Goal: Information Seeking & Learning: Find specific fact

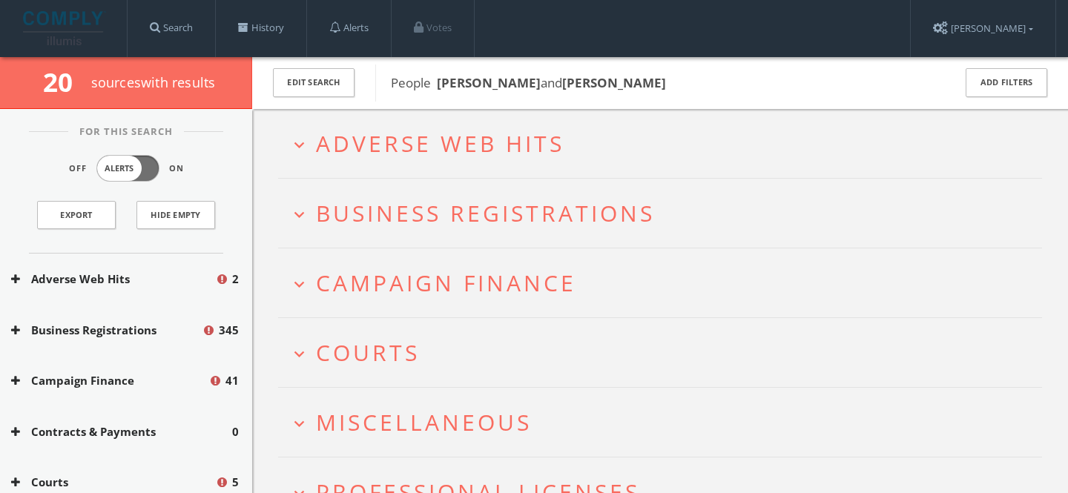
click at [524, 145] on span "Adverse Web Hits" at bounding box center [440, 143] width 248 height 30
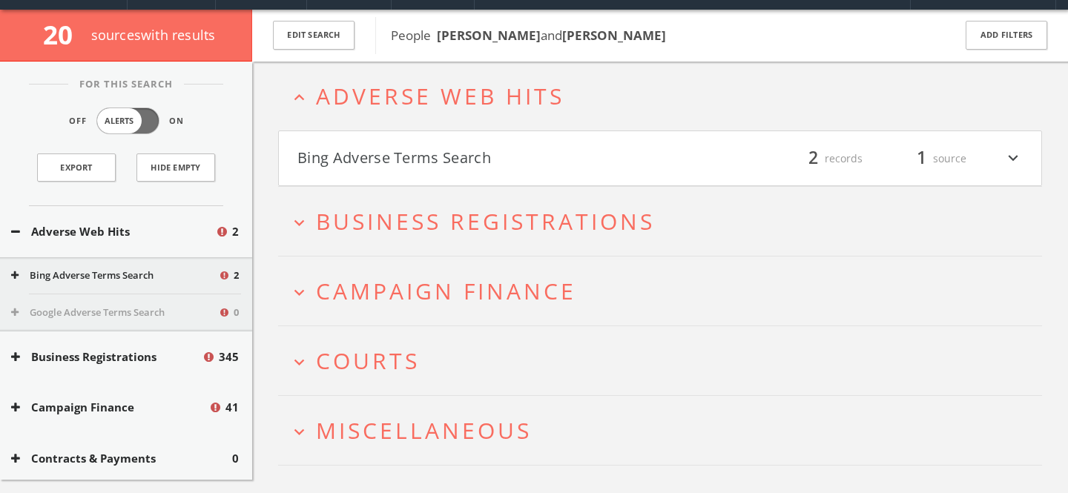
click at [501, 168] on h4 "Bing Adverse Terms Search filter_list 2 records 1 source expand_more" at bounding box center [660, 158] width 762 height 55
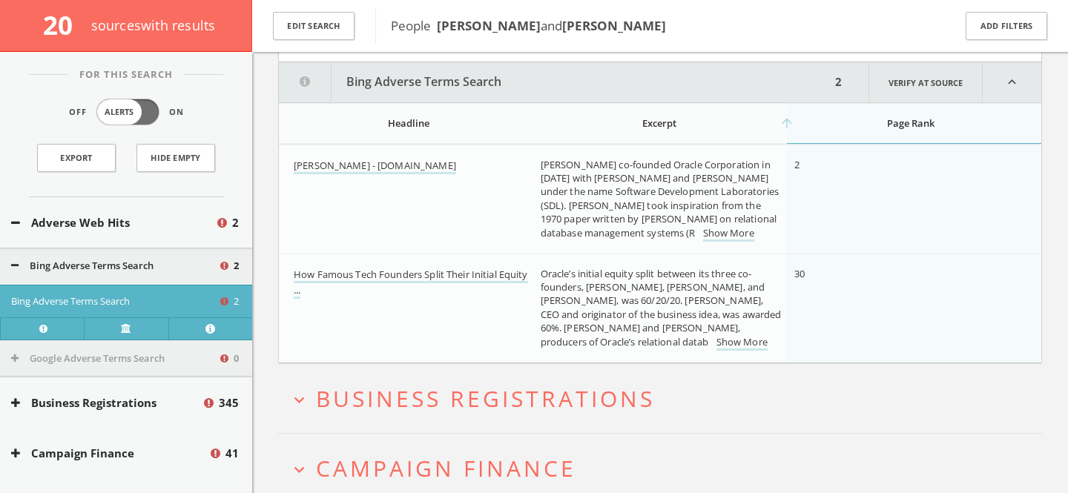
scroll to position [182, 0]
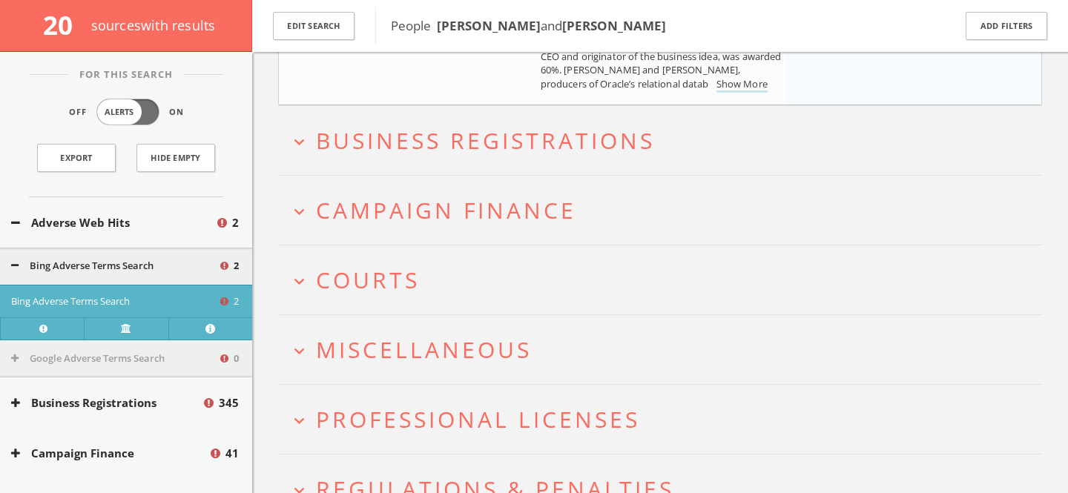
click at [501, 208] on span "Campaign Finance" at bounding box center [446, 210] width 260 height 30
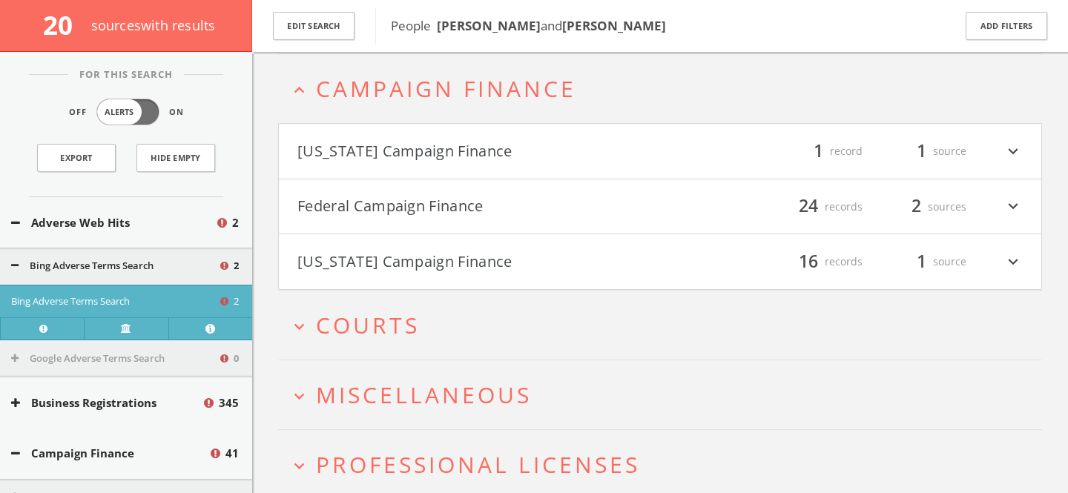
scroll to position [561, 0]
click at [536, 197] on html "Search History Alerts Votes [PERSON_NAME] Edit Profile Change Password Security…" at bounding box center [534, 29] width 1068 height 1180
click at [582, 200] on button "Federal Campaign Finance" at bounding box center [478, 204] width 363 height 25
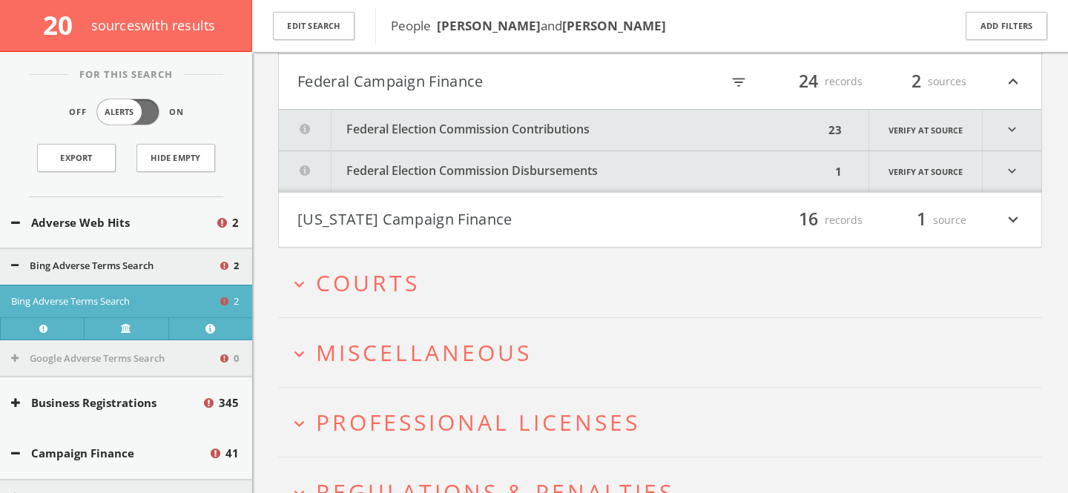
scroll to position [686, 0]
click at [740, 79] on icon "filter_list" at bounding box center [739, 81] width 16 height 16
type input "[PERSON_NAME]"
click at [458, 90] on button "Federal Campaign Finance" at bounding box center [416, 79] width 239 height 25
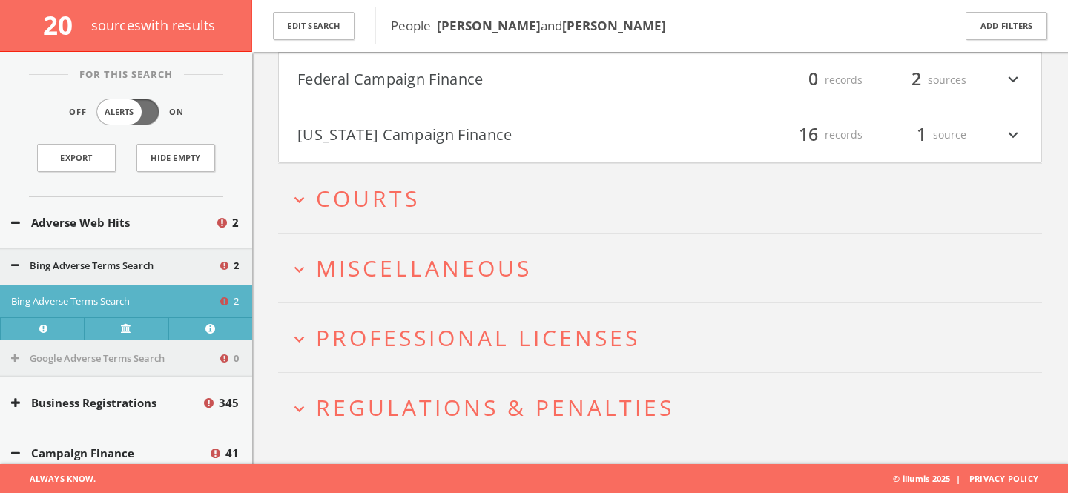
click at [373, 269] on span "Miscellaneous" at bounding box center [424, 268] width 216 height 30
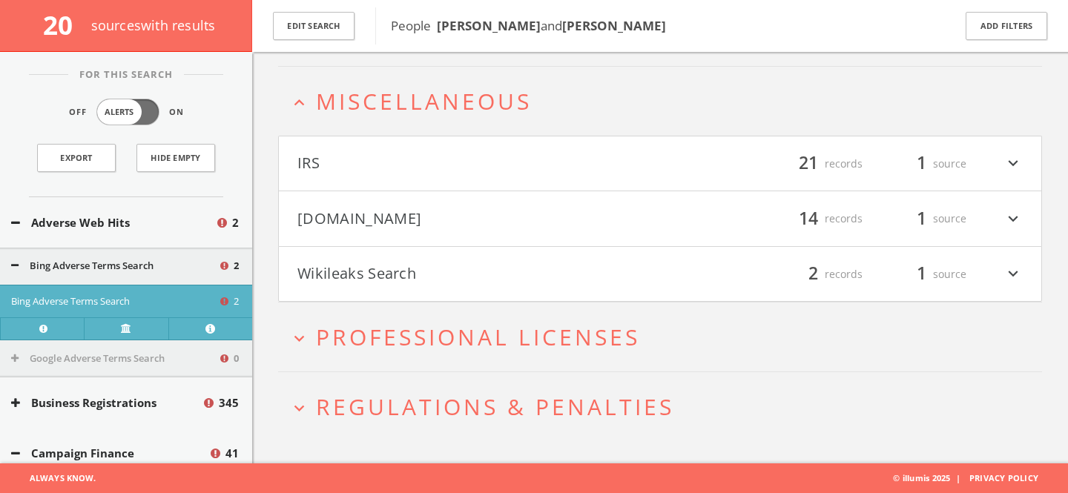
click at [438, 269] on button "Wikileaks Search" at bounding box center [478, 274] width 363 height 25
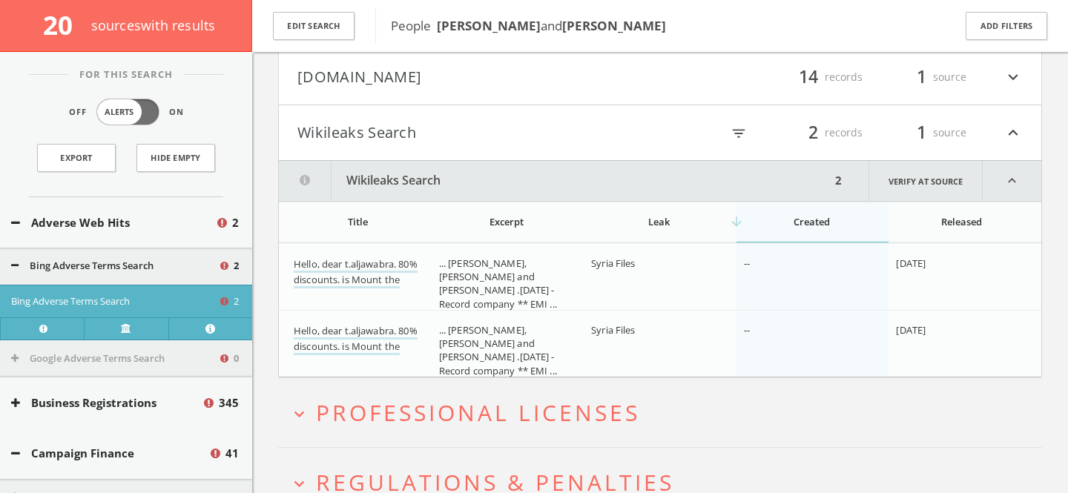
click at [412, 122] on button "Wikileaks Search" at bounding box center [478, 132] width 363 height 25
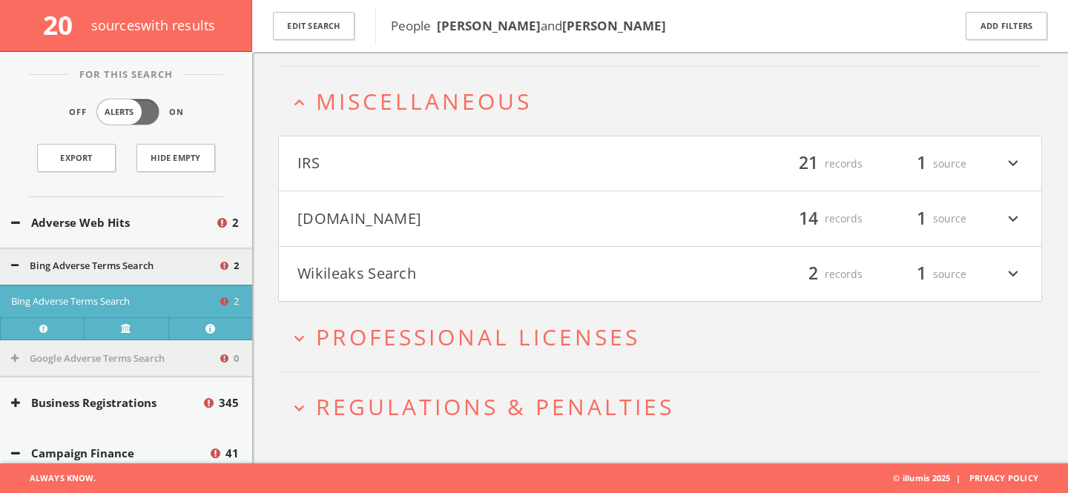
click at [404, 215] on button "[DOMAIN_NAME]" at bounding box center [478, 218] width 363 height 25
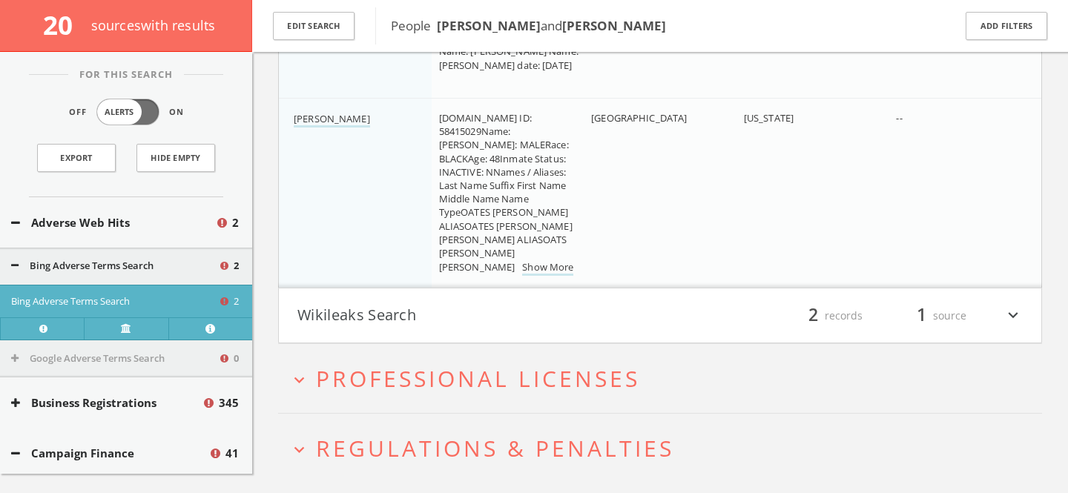
scroll to position [2305, 0]
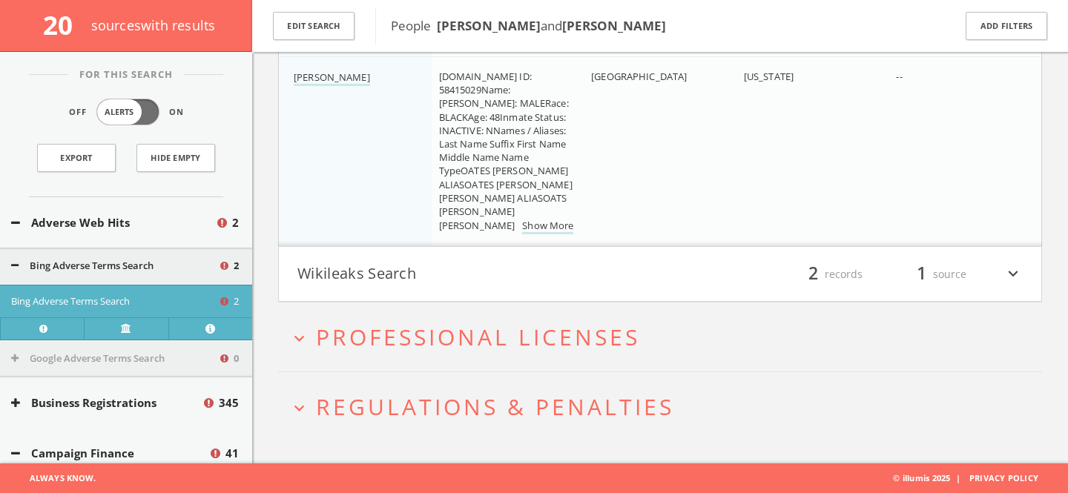
click at [467, 337] on span "Professional Licenses" at bounding box center [478, 337] width 324 height 30
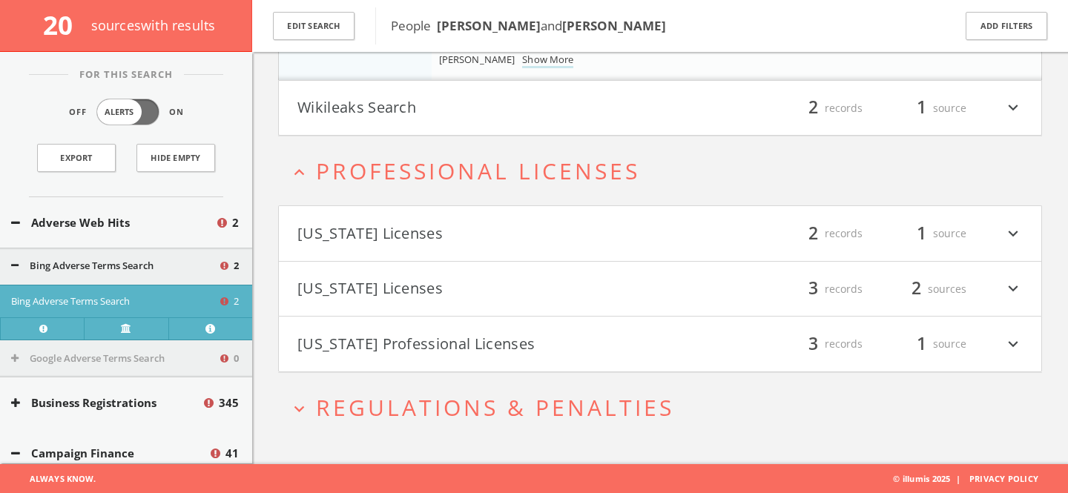
click at [487, 413] on span "Regulations & Penalties" at bounding box center [495, 407] width 358 height 30
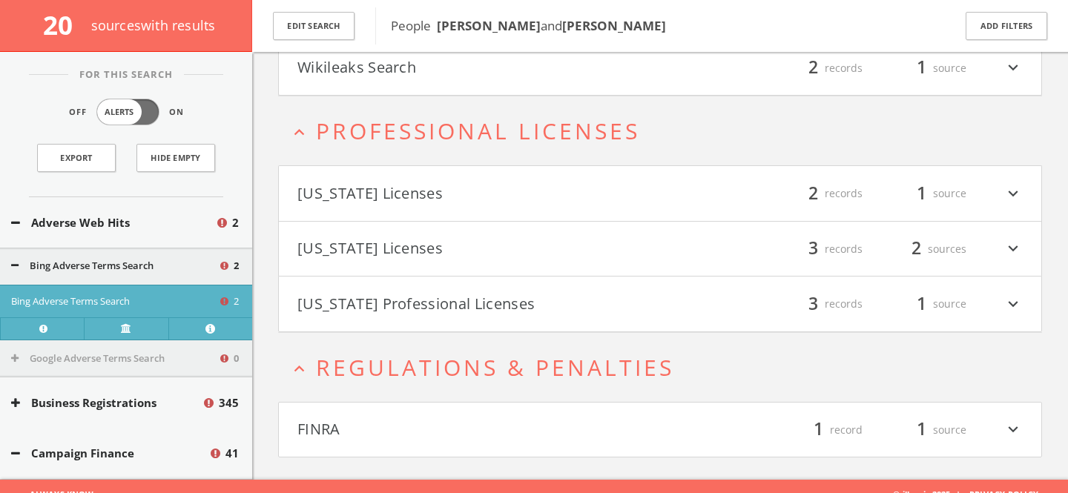
scroll to position [2528, 0]
